Goal: Information Seeking & Learning: Learn about a topic

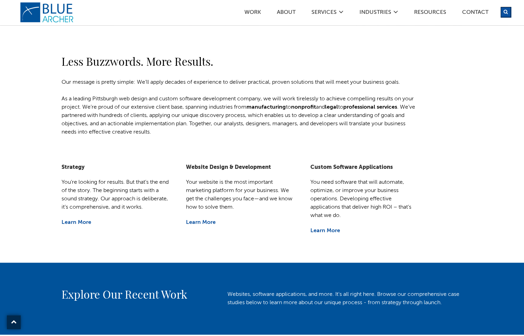
scroll to position [210, 0]
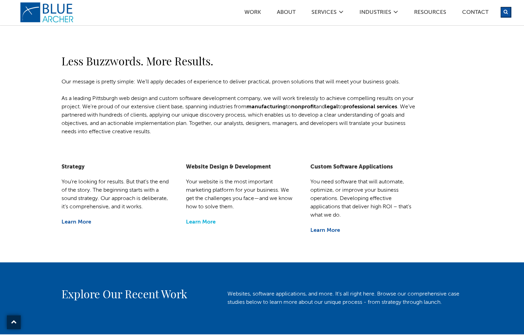
click at [206, 222] on link "Learn More" at bounding box center [201, 222] width 30 height 6
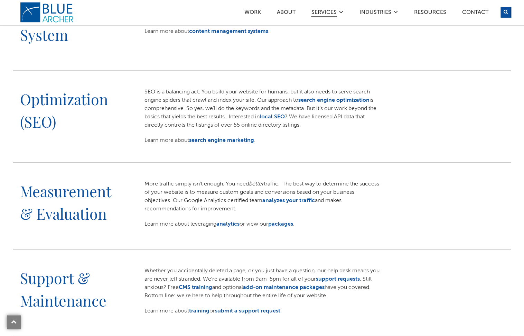
scroll to position [549, 0]
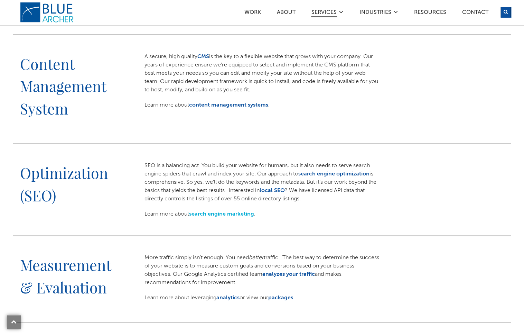
click at [224, 213] on link "search engine marketing" at bounding box center [221, 214] width 65 height 6
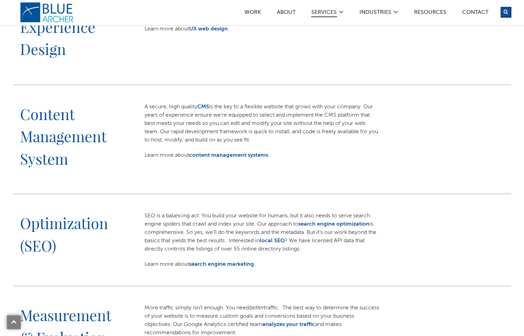
scroll to position [446, 0]
click at [218, 154] on link "content management systems" at bounding box center [228, 155] width 79 height 6
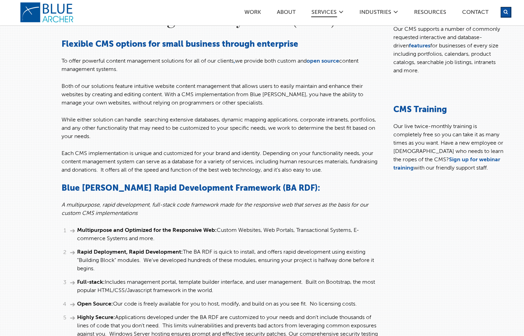
scroll to position [27, 0]
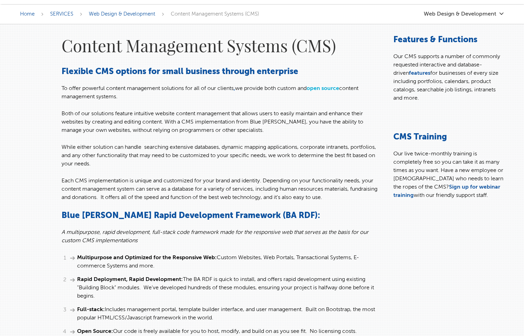
click at [322, 88] on link "open source" at bounding box center [323, 89] width 32 height 6
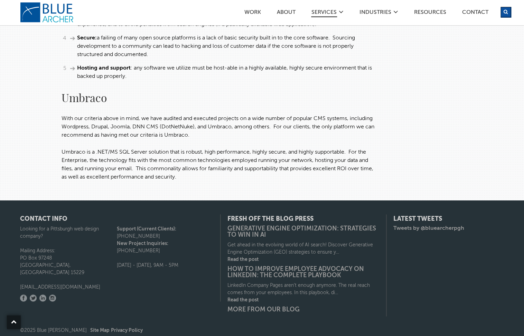
scroll to position [201, 0]
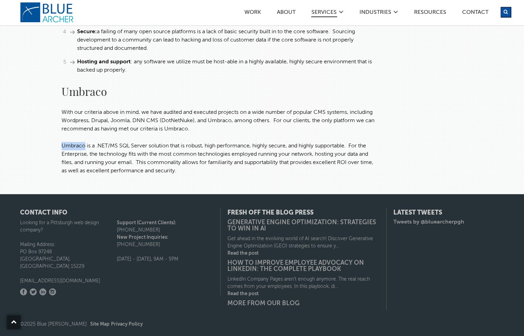
drag, startPoint x: 63, startPoint y: 146, endPoint x: 85, endPoint y: 147, distance: 22.1
click at [85, 147] on p "Umbraco is a .NET/MS SQL Server solution that is robust, high performance, high…" at bounding box center [221, 158] width 318 height 33
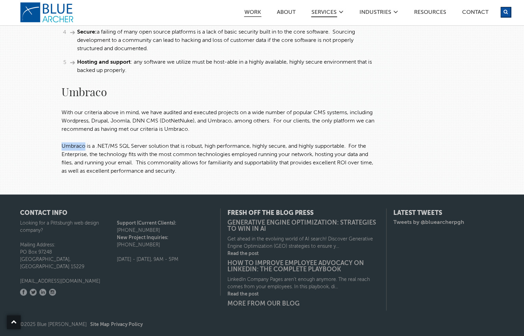
click at [256, 13] on link "Work" at bounding box center [252, 13] width 17 height 7
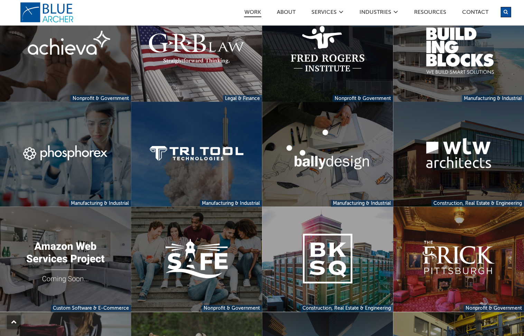
click at [313, 74] on link at bounding box center [327, 49] width 131 height 105
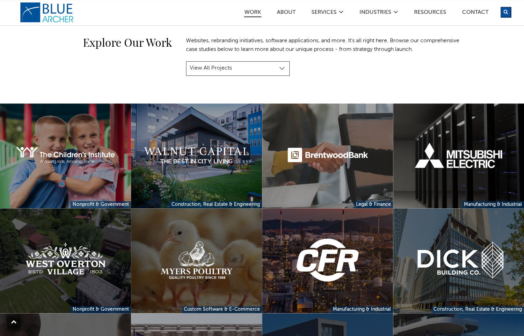
scroll to position [130, 0]
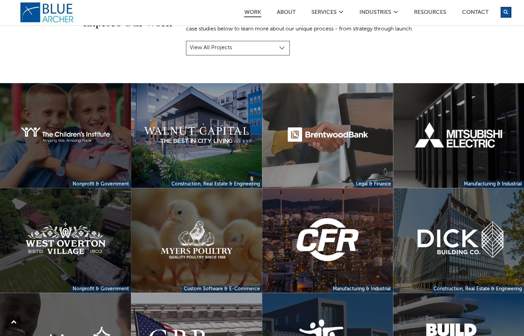
click at [58, 122] on link at bounding box center [65, 135] width 131 height 105
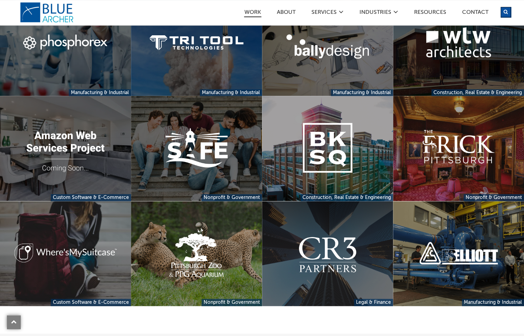
scroll to position [545, 0]
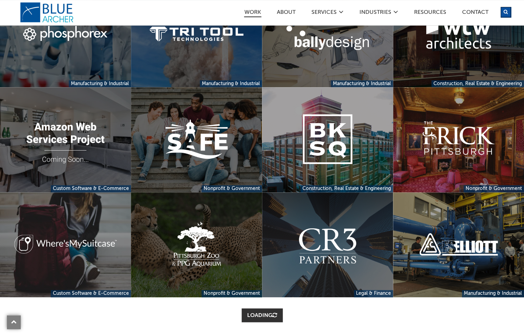
click at [193, 241] on link at bounding box center [196, 244] width 131 height 105
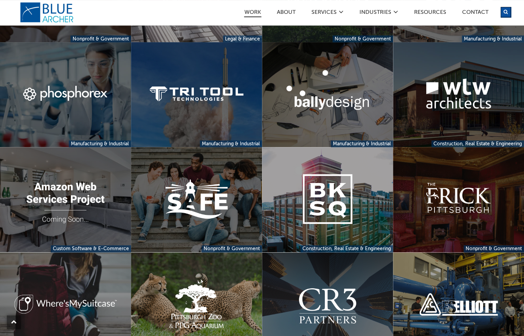
scroll to position [486, 0]
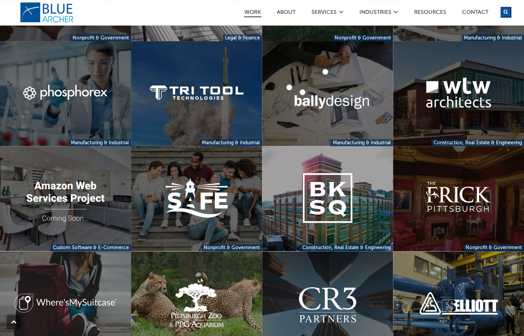
click at [437, 193] on link at bounding box center [458, 198] width 131 height 105
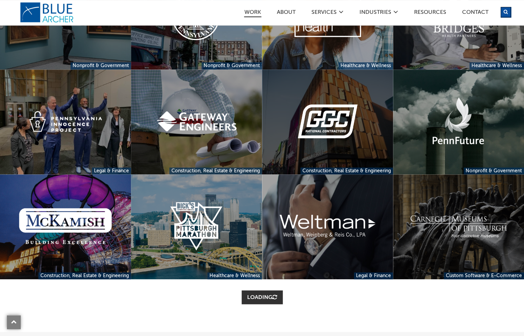
scroll to position [878, 0]
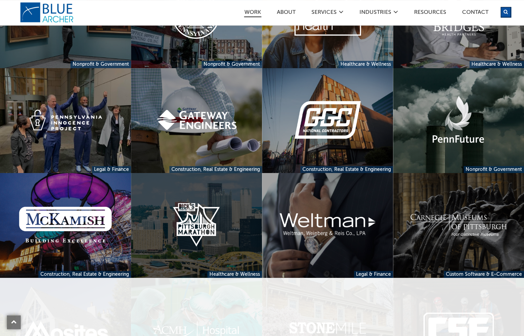
click at [221, 204] on link at bounding box center [196, 225] width 131 height 105
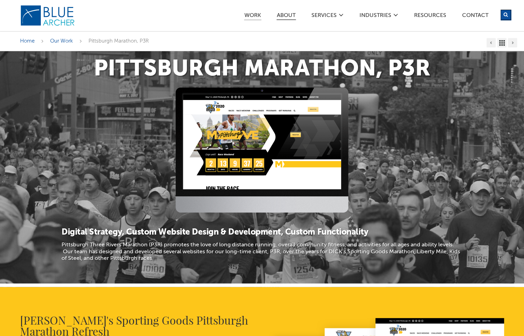
click at [281, 13] on link "ABOUT" at bounding box center [286, 16] width 19 height 7
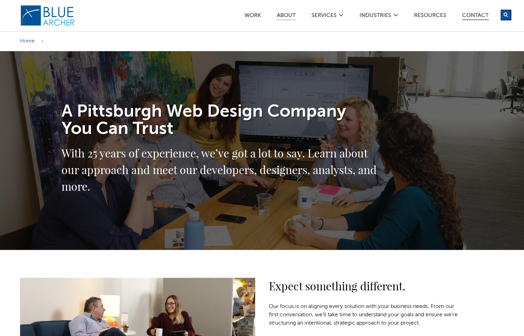
click at [470, 14] on link "Contact" at bounding box center [475, 16] width 27 height 7
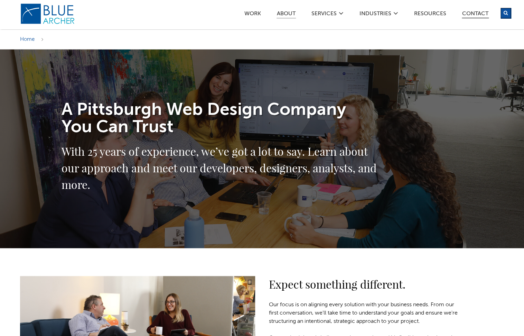
scroll to position [4, 0]
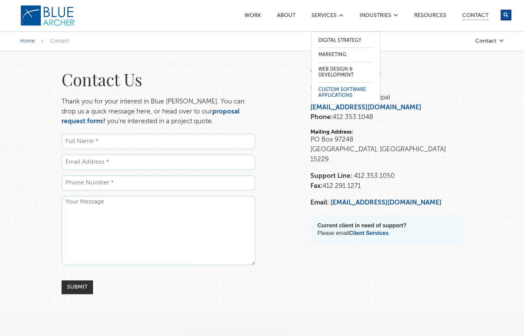
click at [326, 89] on link "Custom Software Applications" at bounding box center [345, 93] width 55 height 20
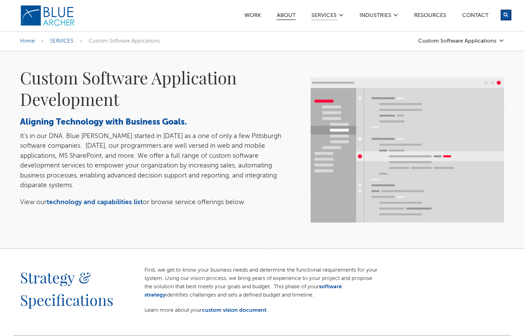
click at [283, 15] on link "ABOUT" at bounding box center [286, 16] width 19 height 7
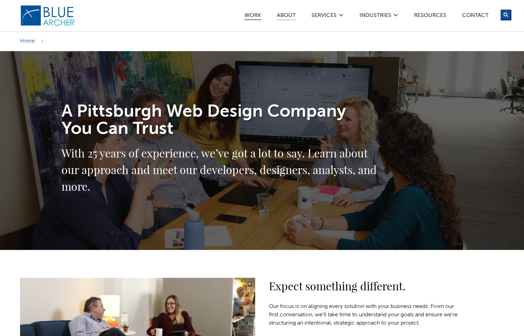
click at [248, 15] on link "Work" at bounding box center [252, 16] width 17 height 7
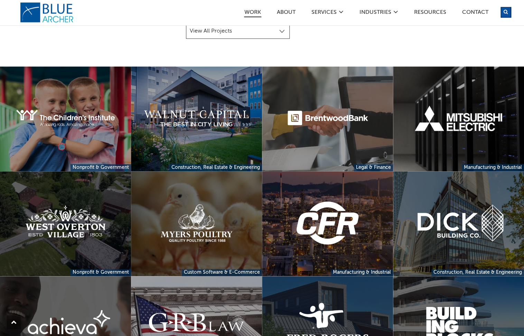
scroll to position [166, 0]
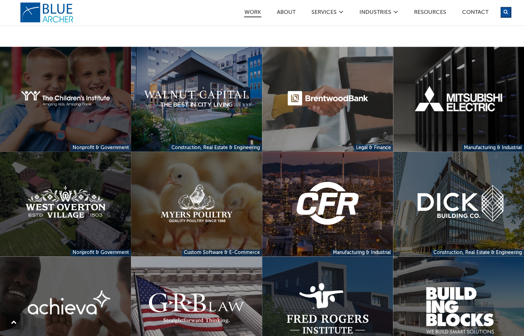
click at [72, 78] on link at bounding box center [65, 99] width 131 height 105
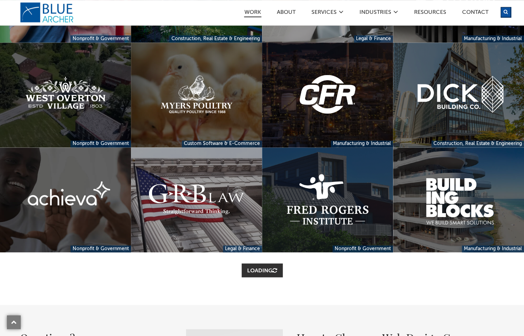
scroll to position [286, 0]
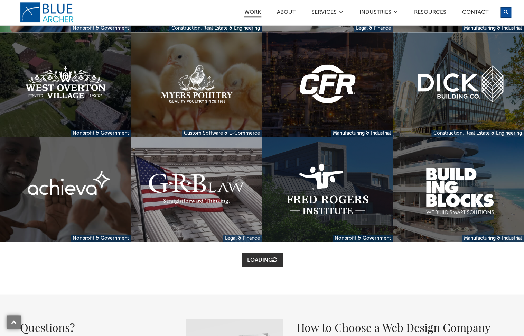
click at [328, 199] on link at bounding box center [327, 189] width 131 height 105
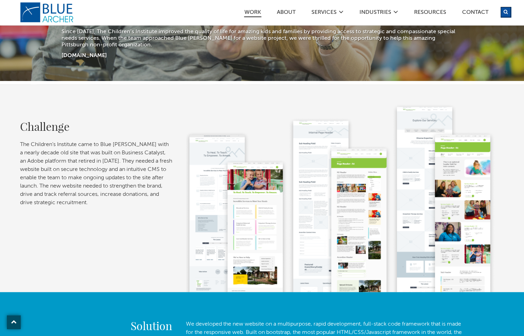
scroll to position [214, 0]
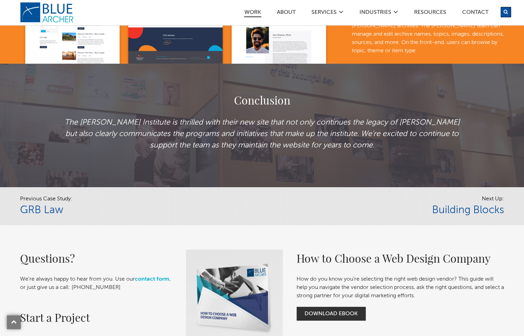
scroll to position [1484, 0]
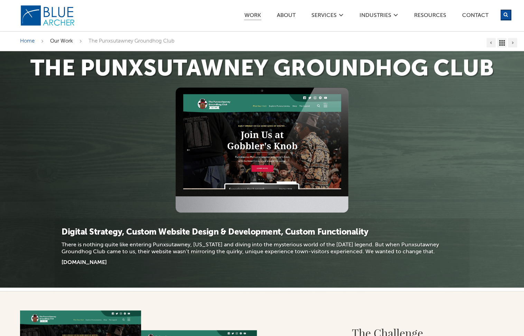
click at [60, 41] on span "Our Work" at bounding box center [61, 40] width 23 height 5
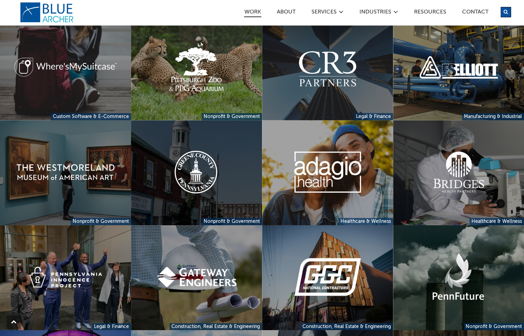
scroll to position [724, 0]
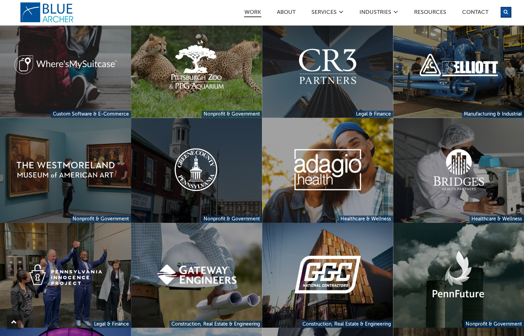
click at [190, 168] on link at bounding box center [196, 170] width 131 height 105
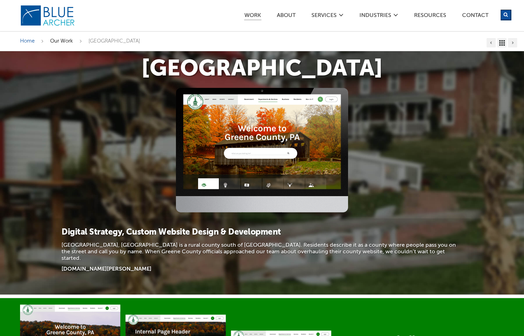
click at [63, 41] on span "Our Work" at bounding box center [61, 40] width 23 height 5
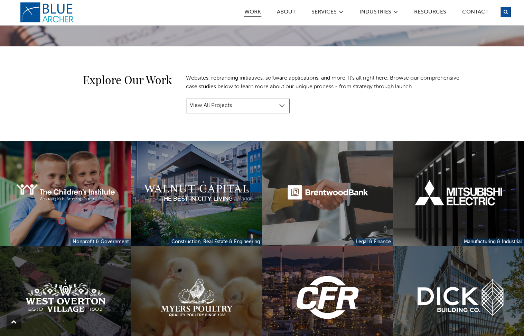
scroll to position [90, 0]
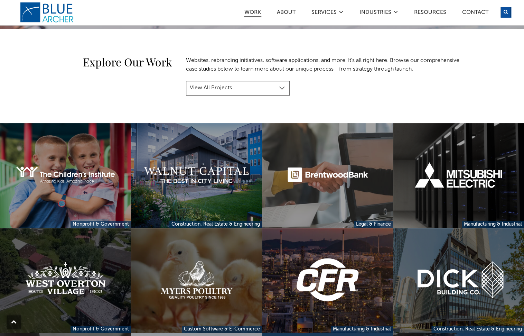
select select "project-category-nonprofit-government"
click option "Nonprofit & Government" at bounding box center [0, 0] width 0 height 0
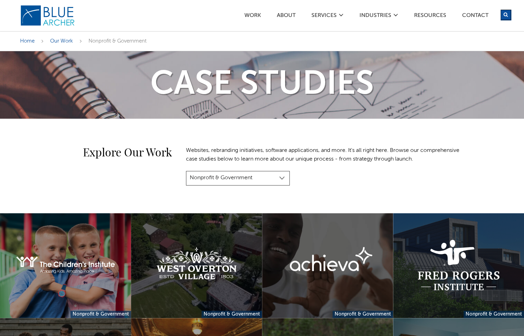
click at [53, 18] on img at bounding box center [47, 15] width 55 height 21
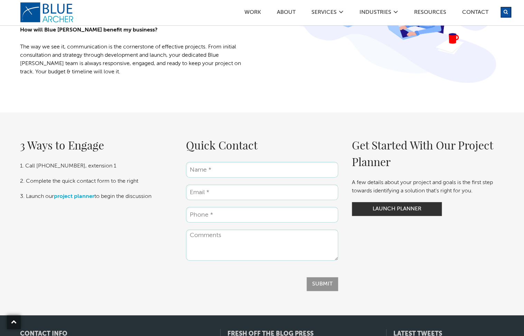
scroll to position [1126, 0]
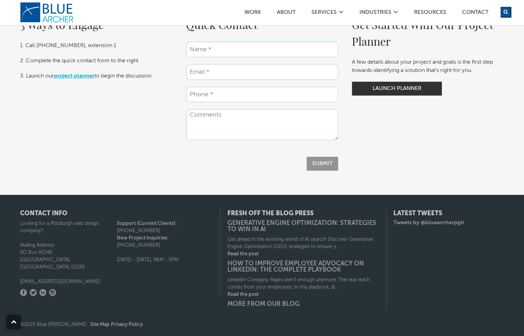
click at [69, 76] on link "project planner" at bounding box center [74, 76] width 40 height 6
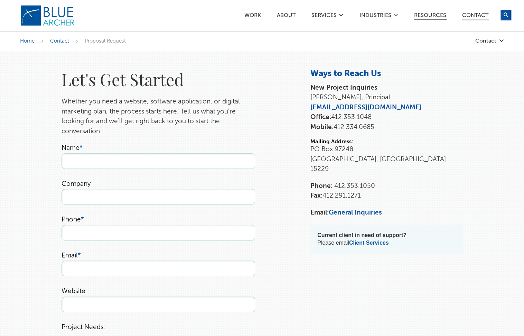
click at [436, 14] on link "Resources" at bounding box center [430, 16] width 33 height 7
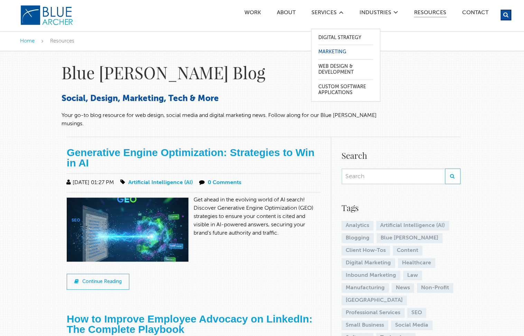
click at [331, 50] on link "Marketing" at bounding box center [345, 52] width 55 height 14
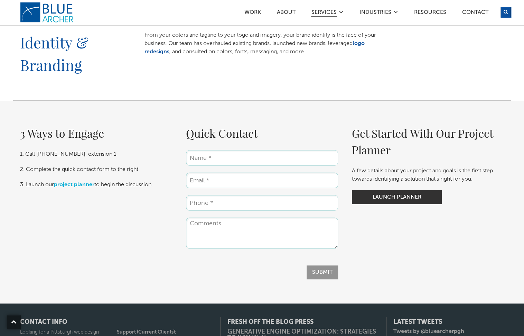
scroll to position [655, 0]
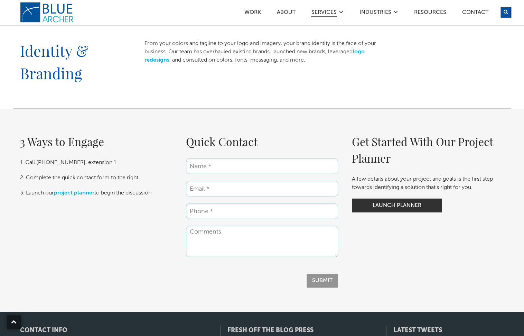
click at [158, 60] on link "logo redesigns" at bounding box center [254, 56] width 220 height 14
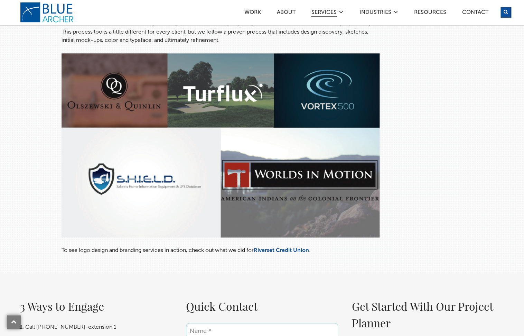
scroll to position [263, 0]
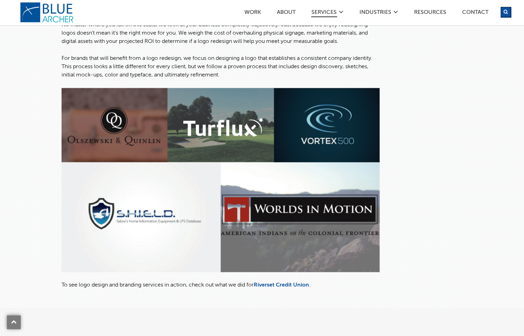
click at [229, 119] on img at bounding box center [221, 180] width 318 height 184
click at [315, 123] on img at bounding box center [221, 180] width 318 height 184
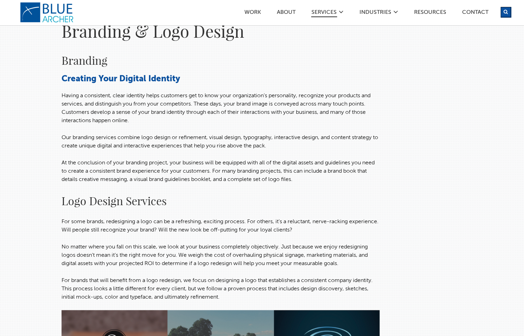
scroll to position [0, 0]
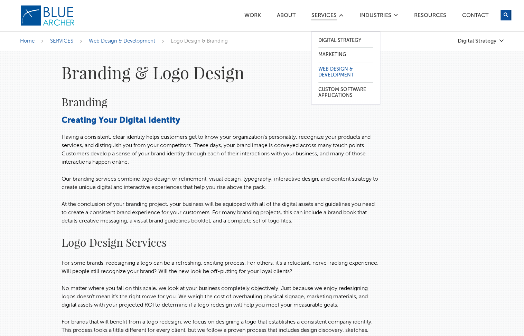
click at [326, 68] on link "Web Design & Development" at bounding box center [345, 72] width 55 height 20
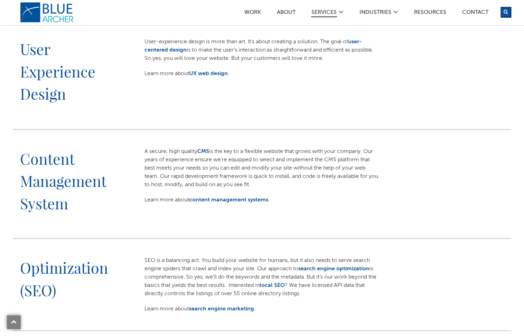
scroll to position [407, 0]
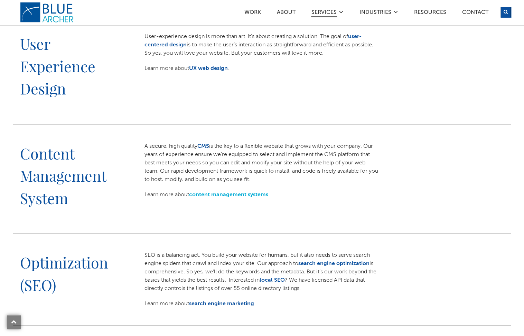
click at [248, 193] on link "content management systems" at bounding box center [228, 195] width 79 height 6
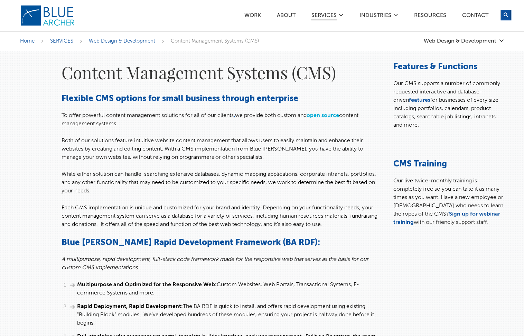
click at [329, 114] on link "open source" at bounding box center [323, 116] width 32 height 6
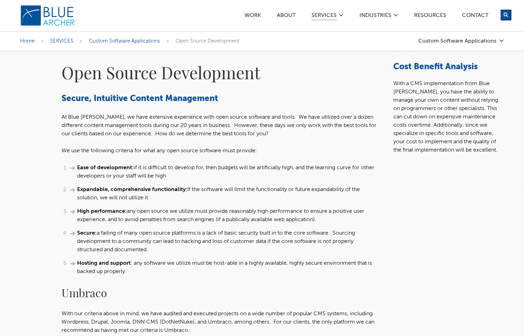
click at [116, 285] on h2 "Umbraco" at bounding box center [221, 292] width 318 height 17
